Goal: Task Accomplishment & Management: Use online tool/utility

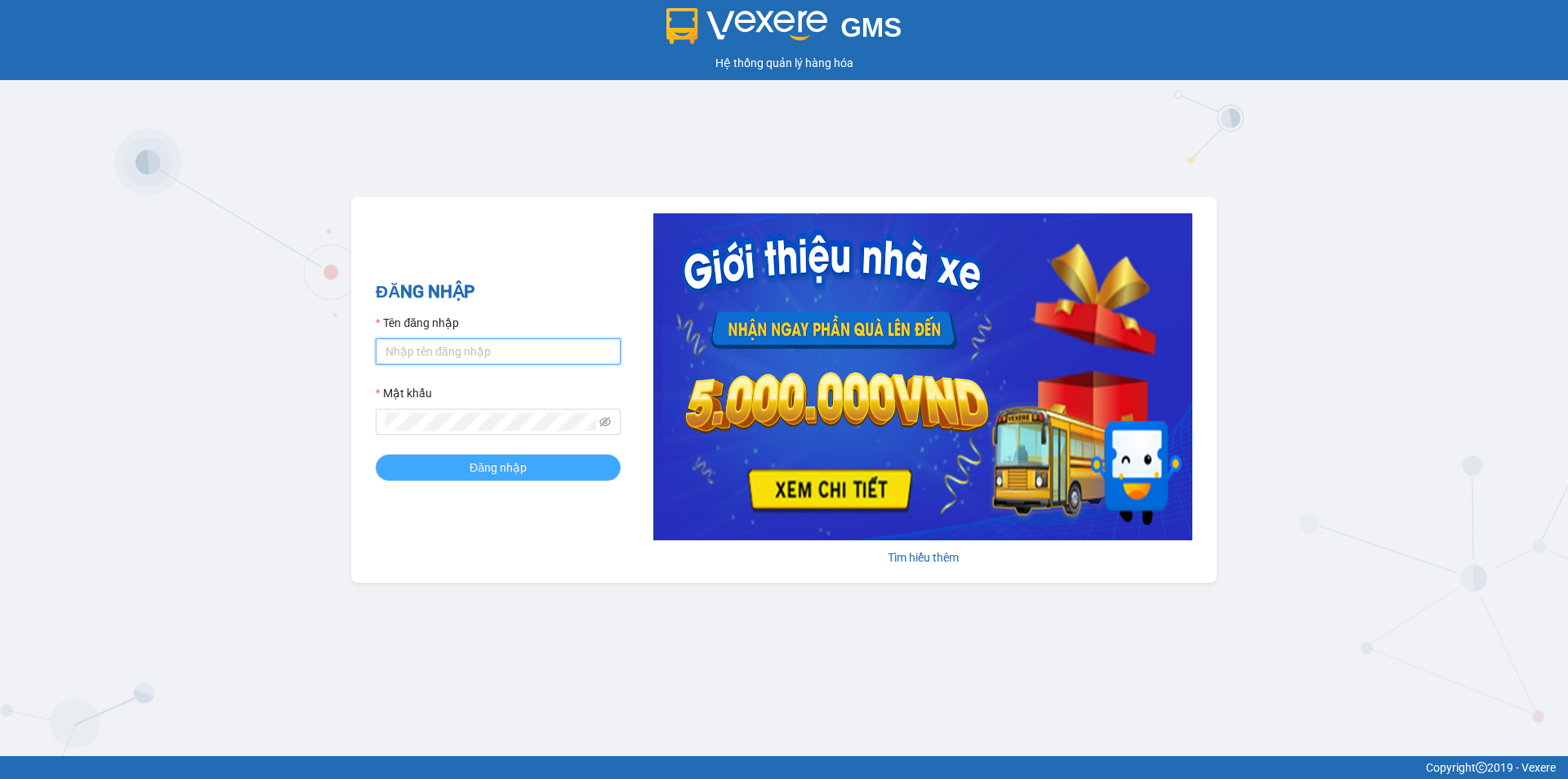
type input "muaalau.longhoan"
click at [497, 472] on span "Đăng nhập" at bounding box center [498, 468] width 57 height 18
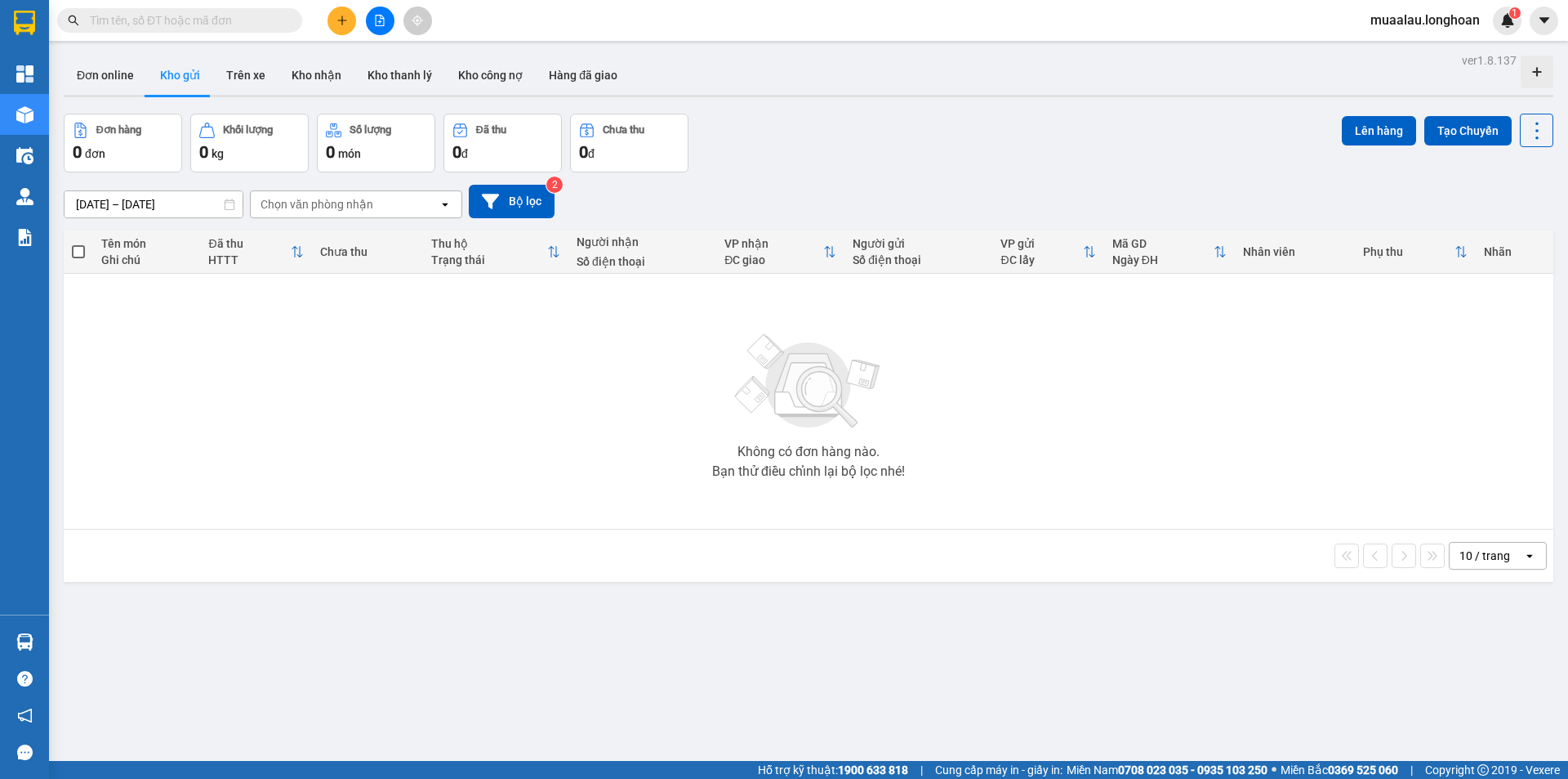
click at [122, 20] on input "text" at bounding box center [186, 21] width 193 height 18
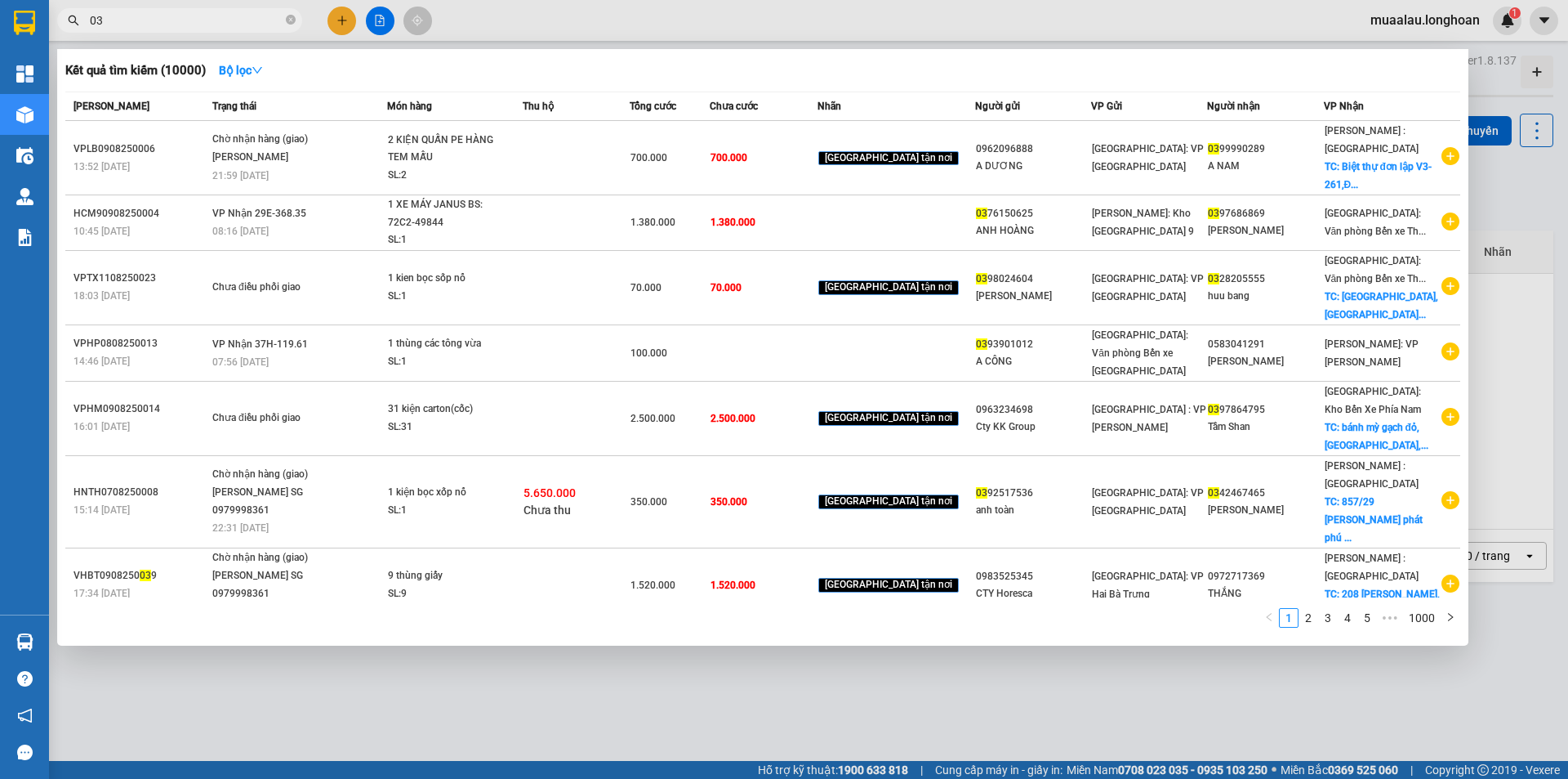
type input "0"
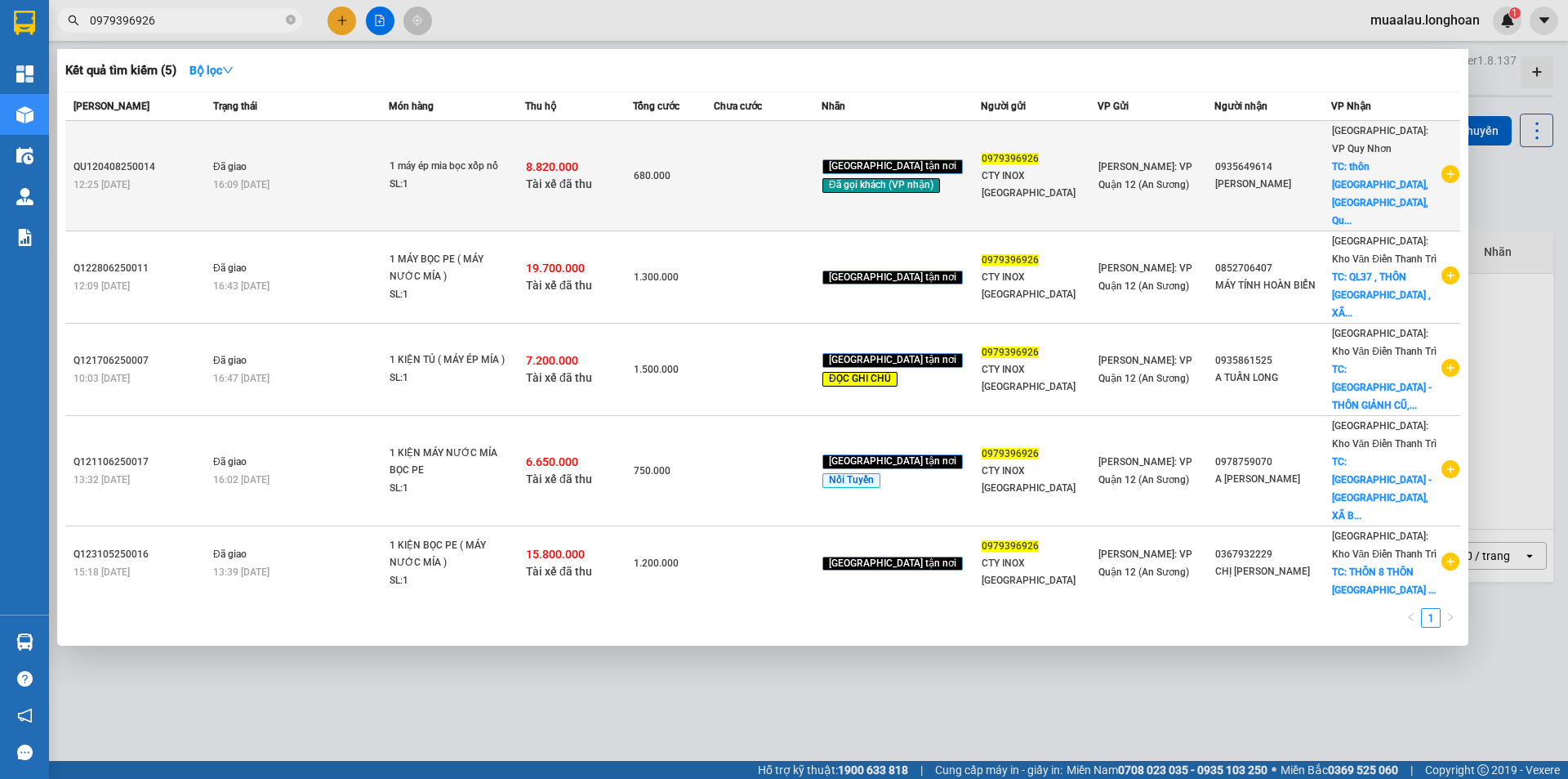
type input "0979396926"
click at [168, 159] on div "QU120408250014" at bounding box center [141, 166] width 135 height 17
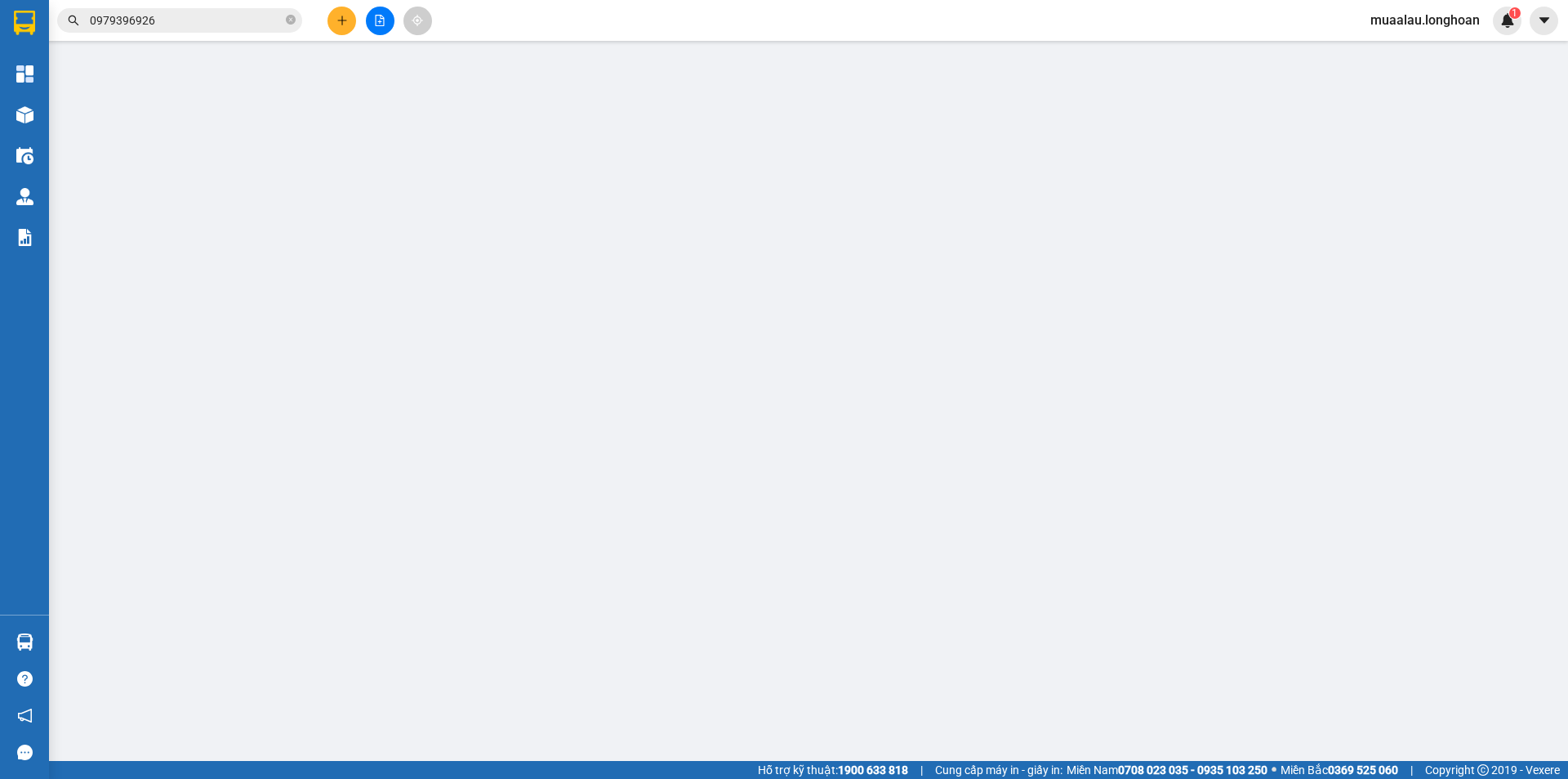
type input "0979396926"
type input "CTY INOX [GEOGRAPHIC_DATA]"
type input "0935649614"
type input "[PERSON_NAME]"
checkbox input "true"
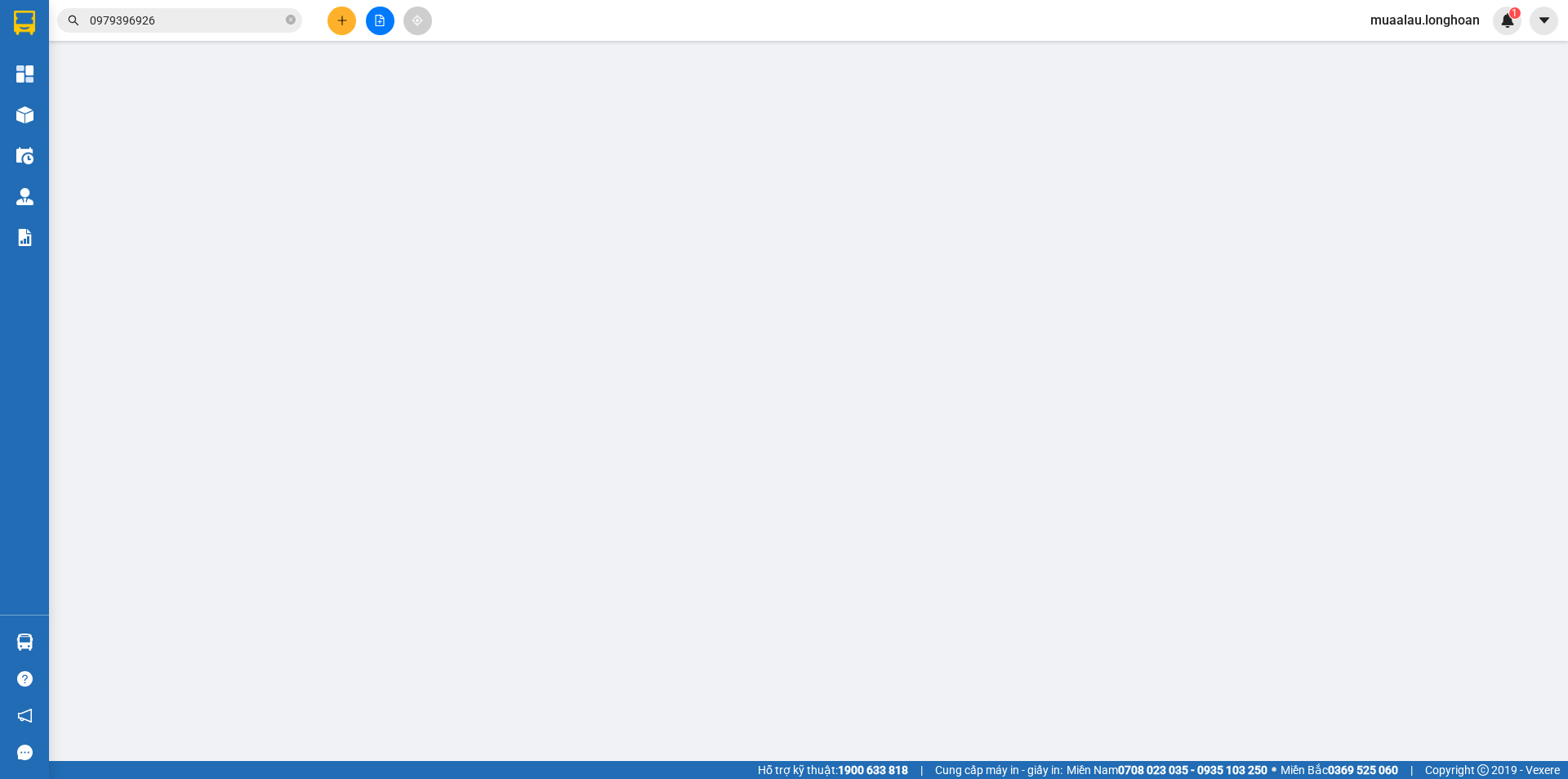
type input "thôn [GEOGRAPHIC_DATA], [GEOGRAPHIC_DATA], [GEOGRAPHIC_DATA], [GEOGRAPHIC_DATA]"
type input "nhận theo kiện - hư hỏng ko chịu trách nhiệm"
checkbox input "true"
type input "8.820.000"
type input "25.000"
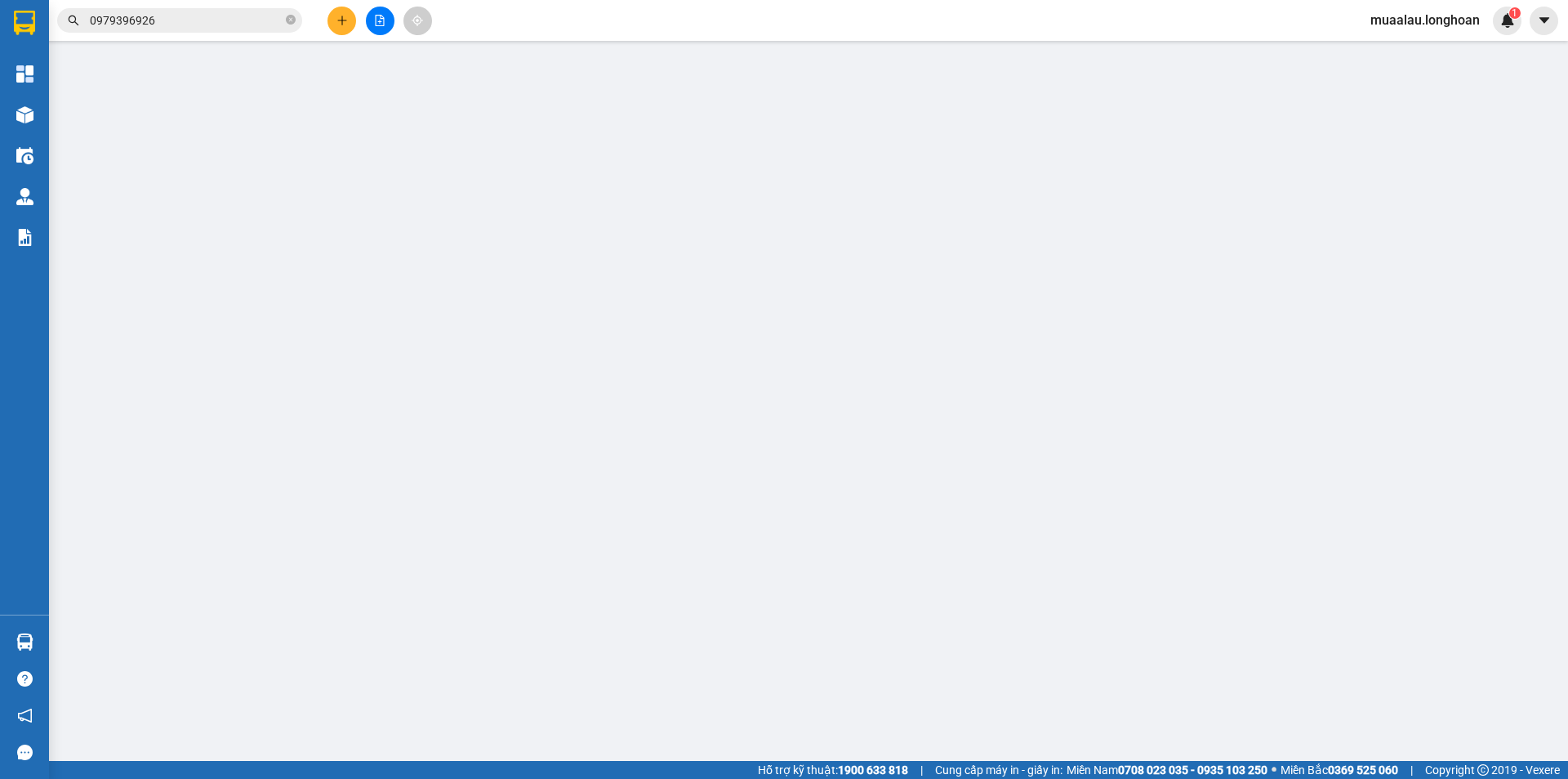
type input "680.000"
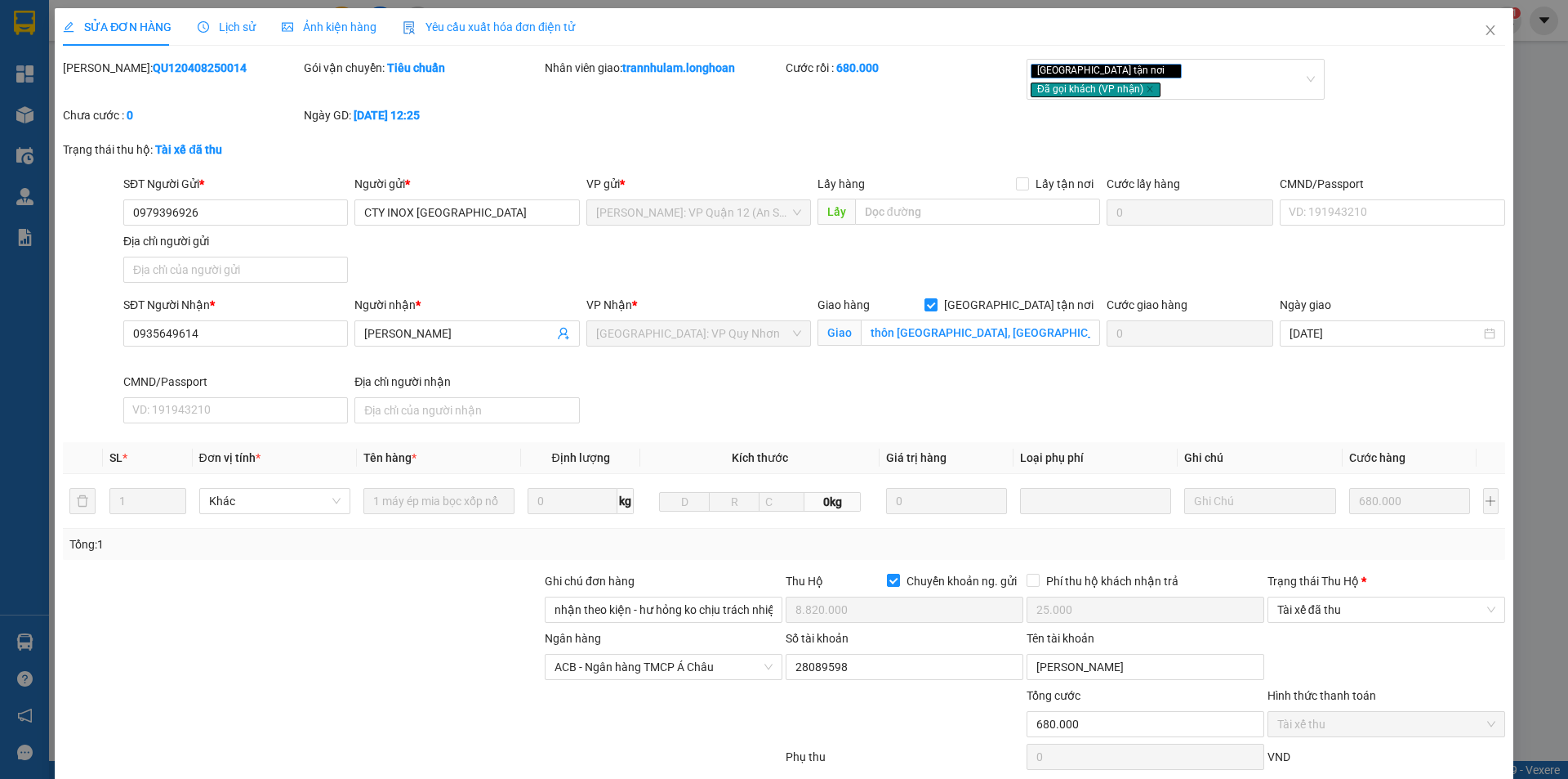
click at [185, 68] on b "QU120408250014" at bounding box center [199, 67] width 94 height 13
copy b "QU120408250014"
click at [1484, 25] on icon "close" at bounding box center [1490, 30] width 13 height 13
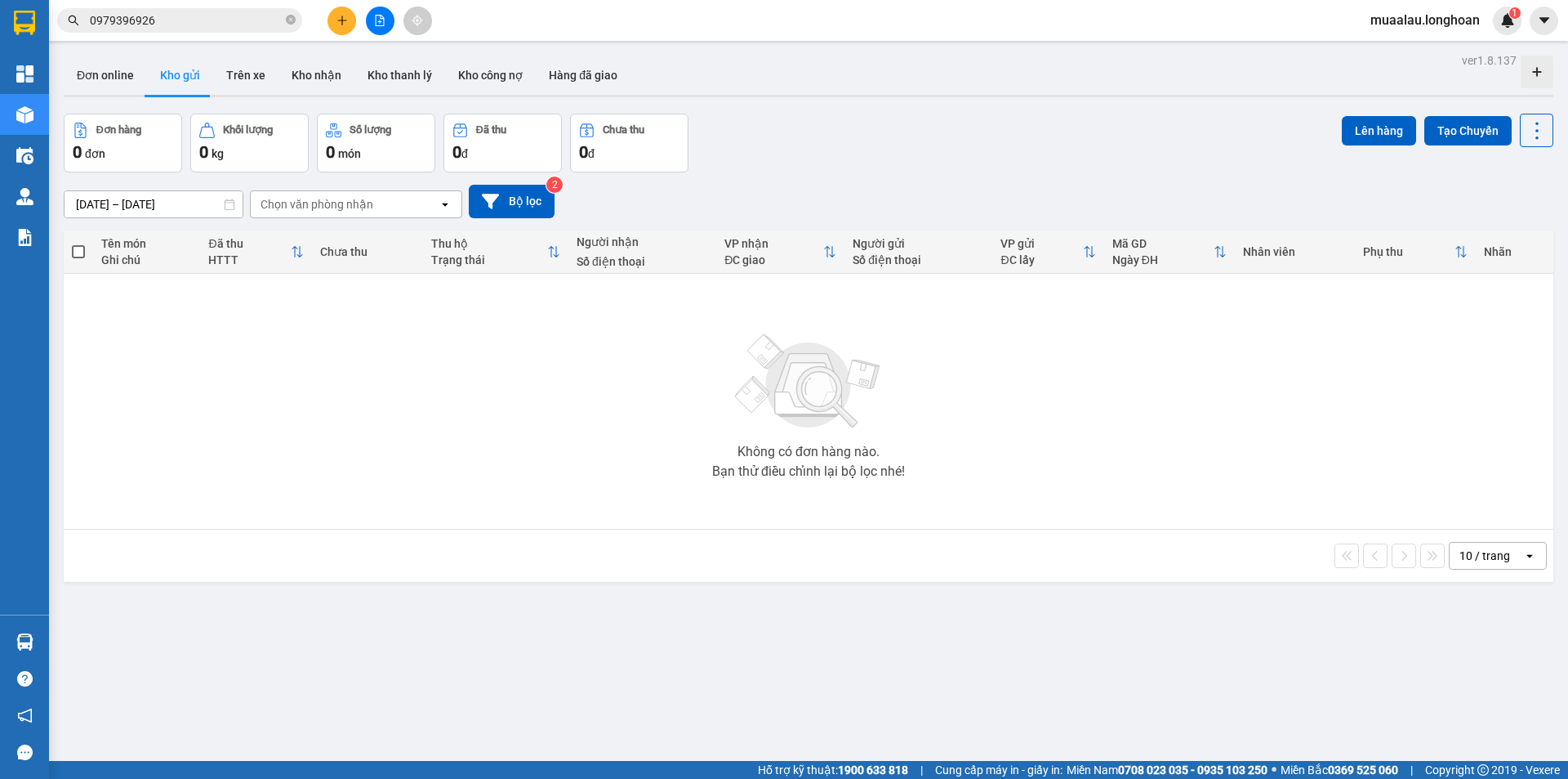
click at [185, 17] on input "0979396926" at bounding box center [186, 21] width 193 height 18
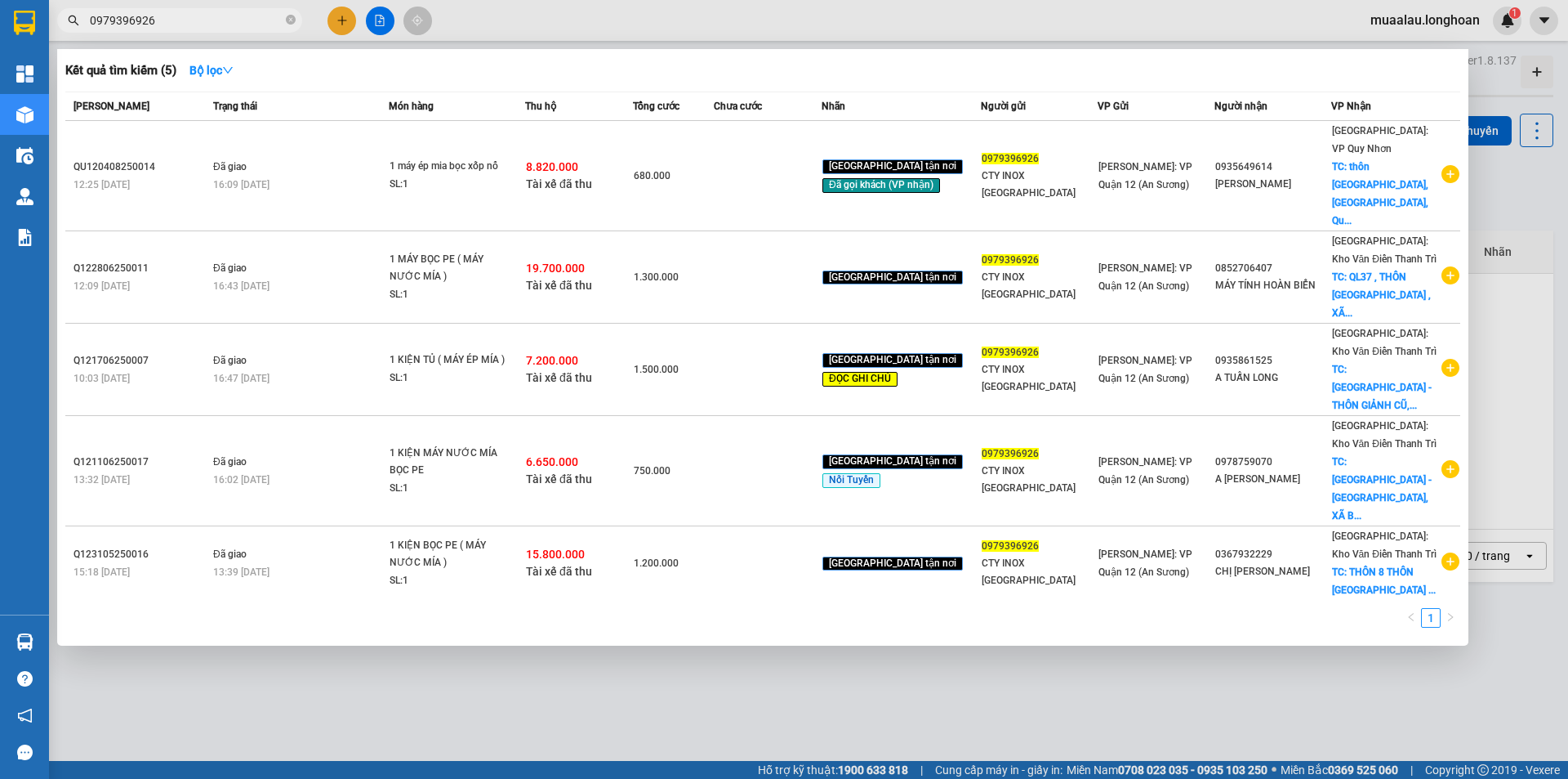
click at [185, 17] on input "0979396926" at bounding box center [186, 21] width 193 height 18
paste input "QU120408250014"
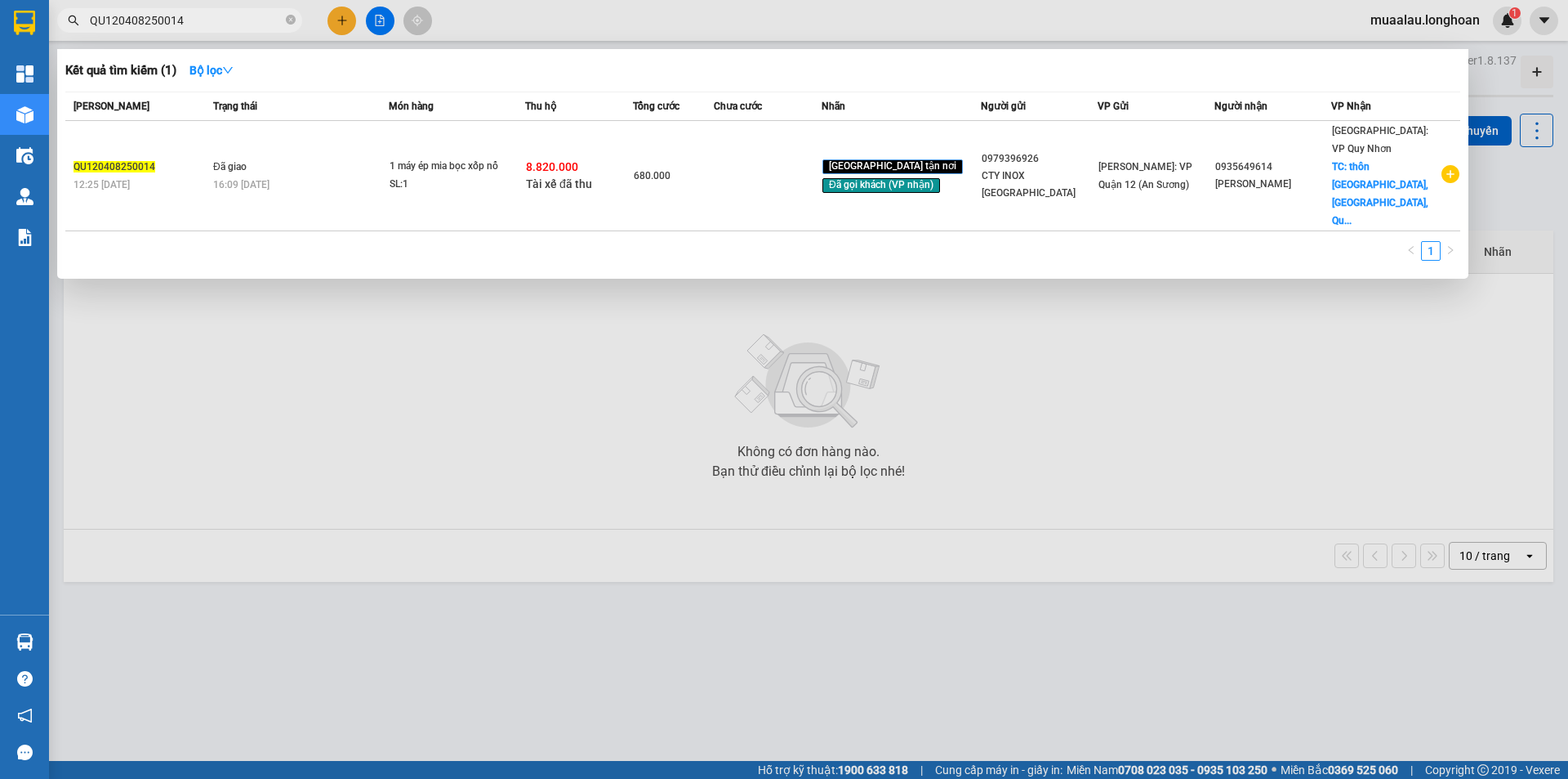
type input "QU120408250014"
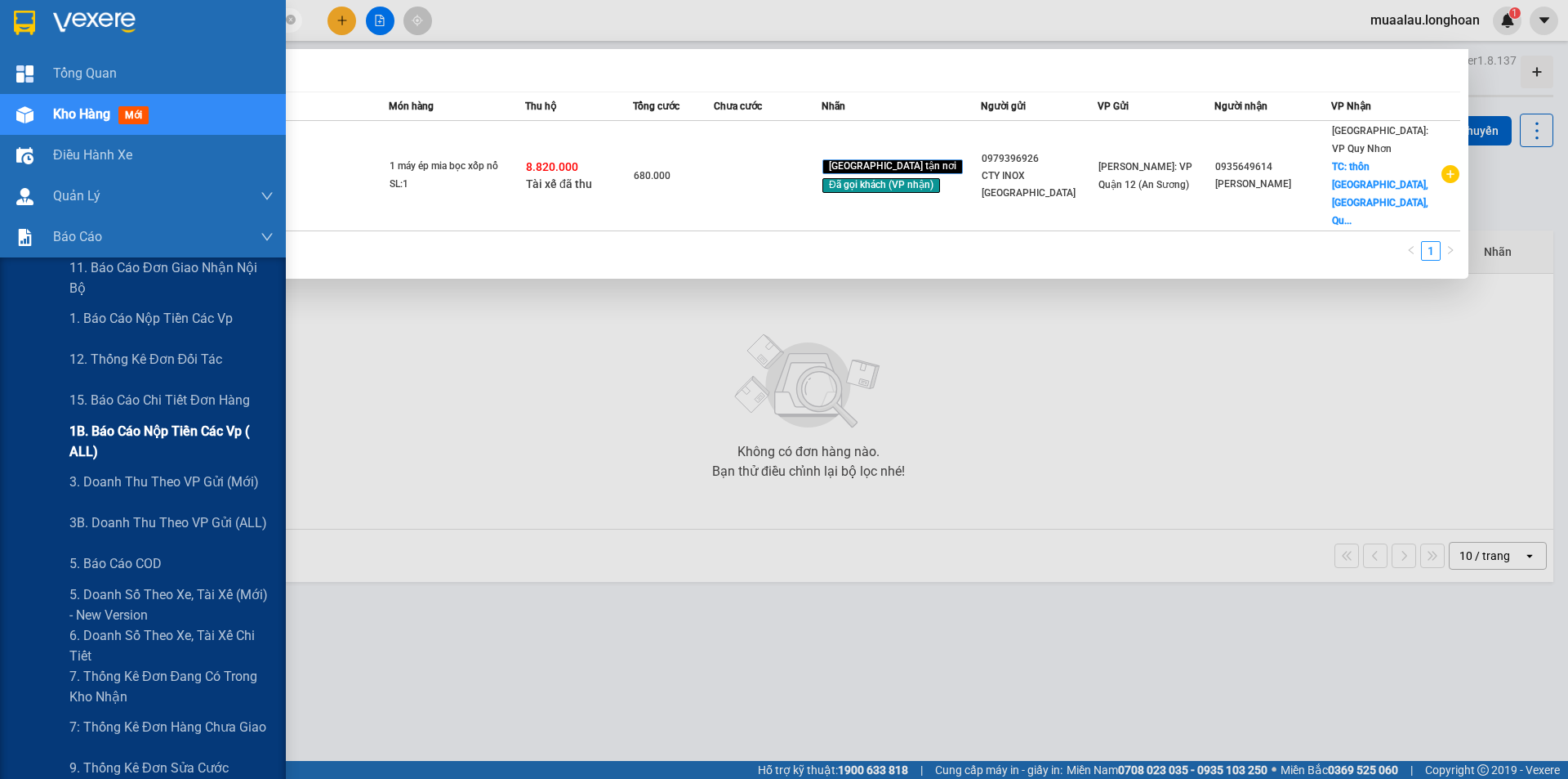
click at [142, 443] on span "1B. Báo cáo nộp tiền các vp ( ALL)" at bounding box center [171, 440] width 204 height 40
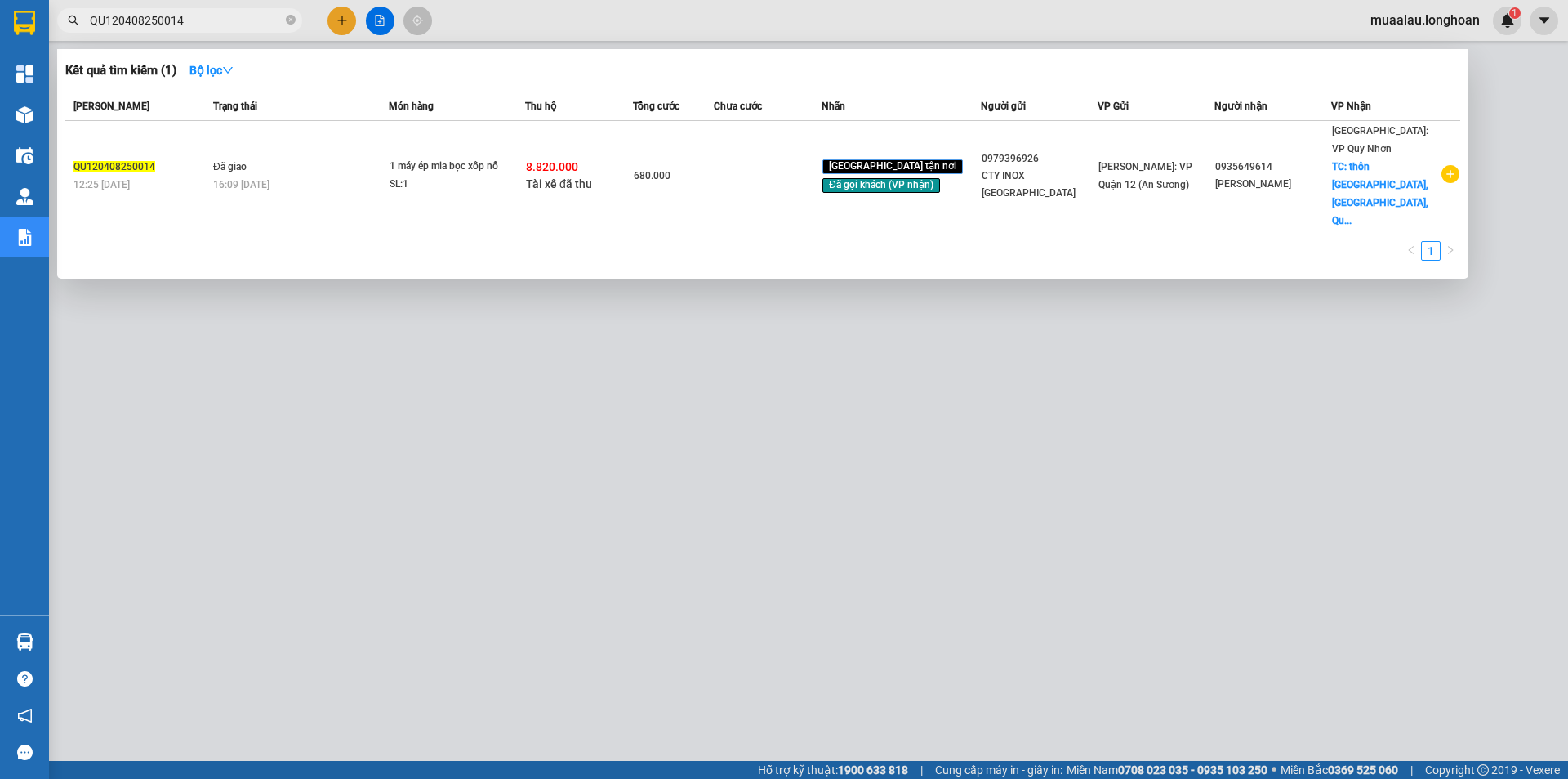
click at [705, 511] on div at bounding box center [784, 389] width 1568 height 779
